Goal: Task Accomplishment & Management: Manage account settings

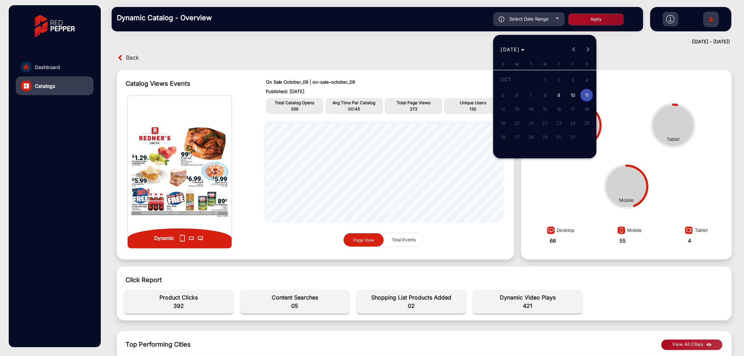
click at [476, 54] on div at bounding box center [372, 178] width 744 height 356
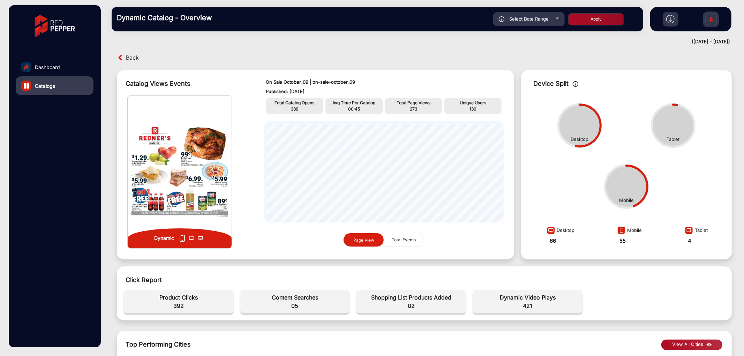
click at [541, 14] on div "Select Date Range" at bounding box center [529, 19] width 72 height 14
type input "[DATE]"
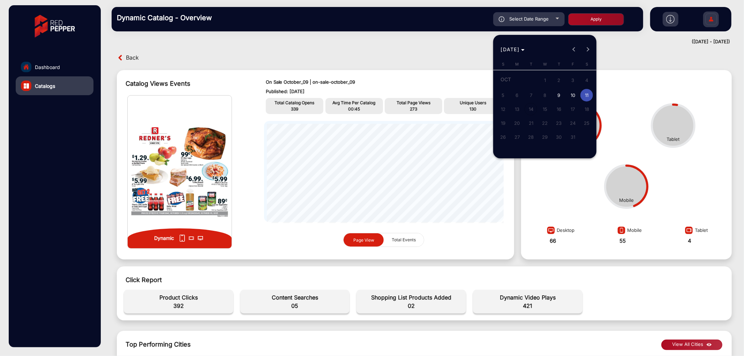
click at [451, 45] on div at bounding box center [372, 178] width 744 height 356
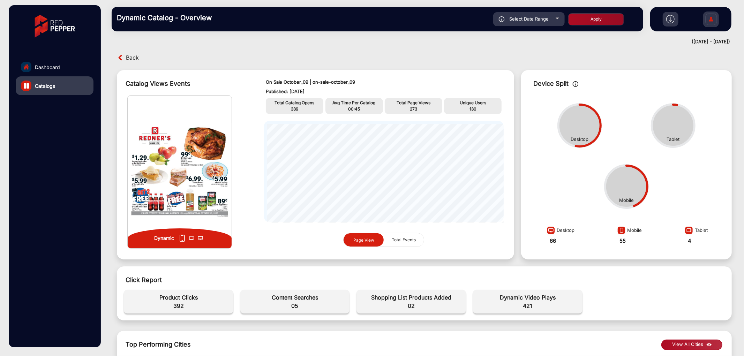
click at [717, 20] on img at bounding box center [711, 20] width 15 height 24
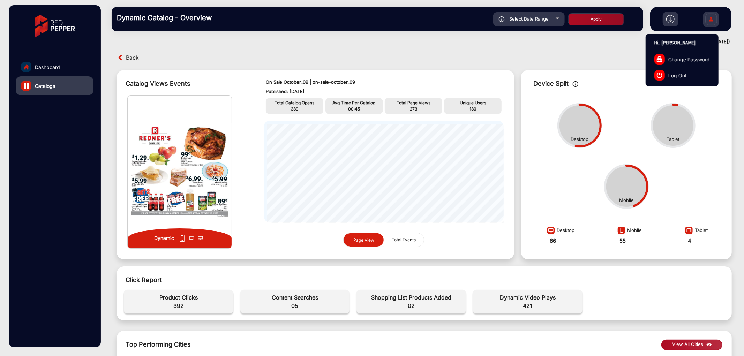
click at [680, 76] on span "Log Out" at bounding box center [678, 75] width 18 height 7
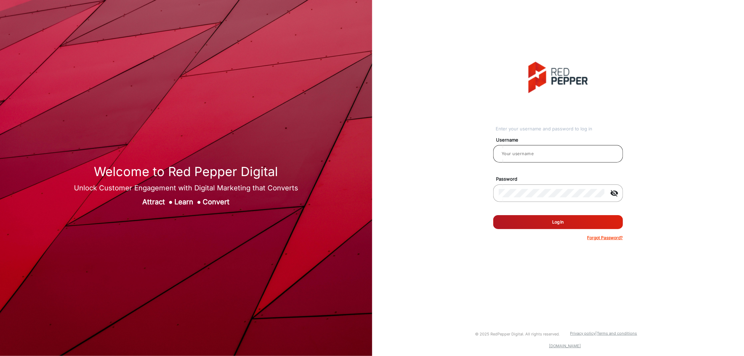
type input "[PERSON_NAME]"
